Goal: Obtain resource: Download file/media

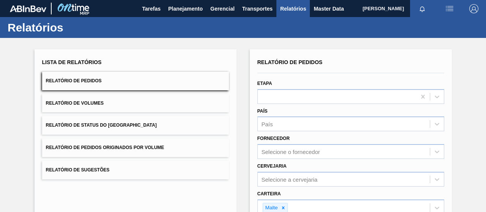
scroll to position [138, 0]
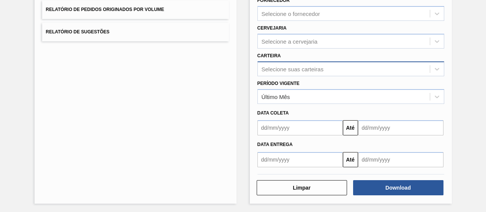
click at [289, 66] on div "Selecione suas carteiras" at bounding box center [293, 69] width 62 height 6
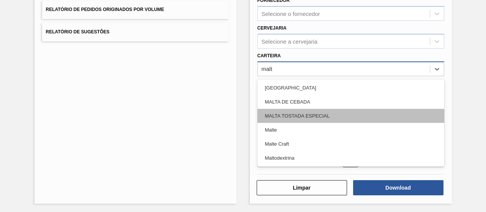
type input "malte"
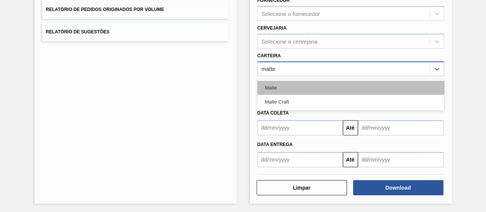
click at [282, 87] on div "Malte" at bounding box center [351, 88] width 187 height 14
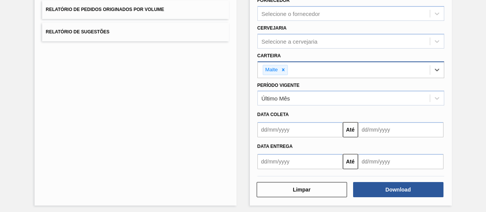
click at [287, 108] on div "Data coleta" at bounding box center [351, 114] width 193 height 13
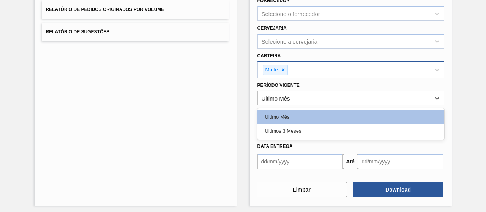
drag, startPoint x: 285, startPoint y: 97, endPoint x: 283, endPoint y: 104, distance: 7.1
click at [284, 97] on div "Último Mês" at bounding box center [276, 98] width 29 height 6
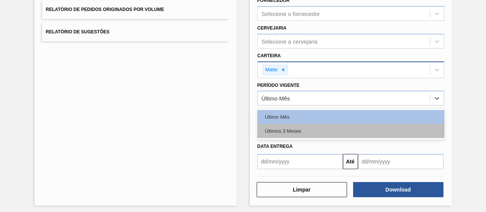
click at [284, 130] on div "Últimos 3 Meses" at bounding box center [351, 131] width 187 height 14
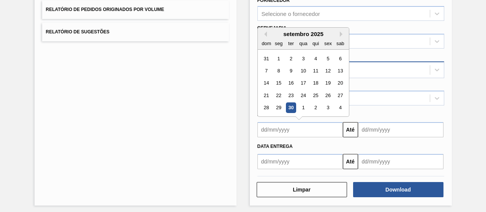
click at [304, 134] on input "text" at bounding box center [301, 129] width 86 height 15
click at [278, 58] on div "1" at bounding box center [279, 59] width 10 height 10
type input "[DATE]"
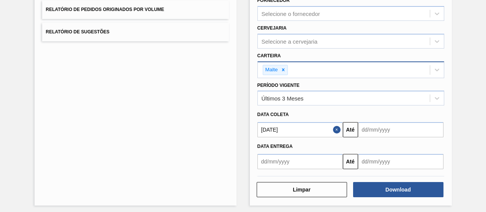
click at [370, 125] on input "text" at bounding box center [401, 129] width 86 height 15
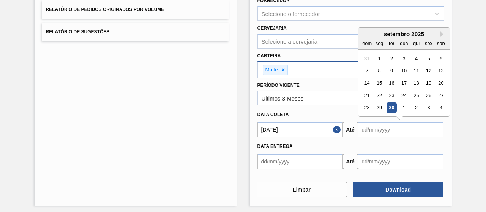
click at [390, 104] on div "30" at bounding box center [391, 108] width 10 height 10
type input "[DATE]"
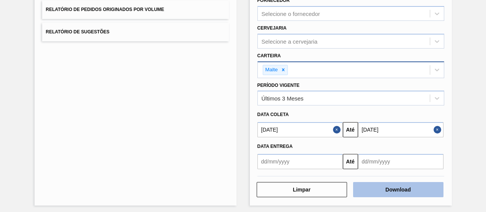
click at [370, 187] on button "Download" at bounding box center [398, 189] width 90 height 15
